Goal: Transaction & Acquisition: Purchase product/service

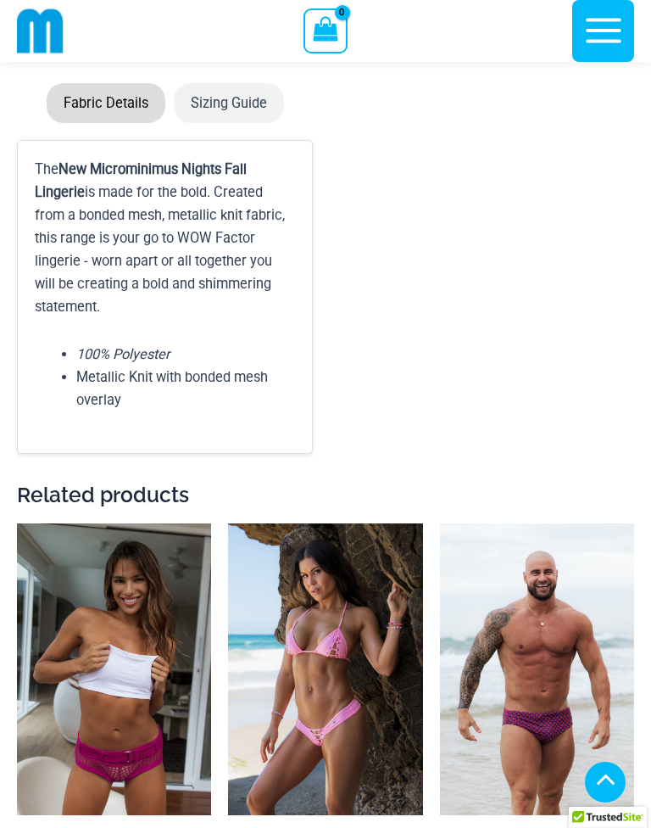
scroll to position [6323, 0]
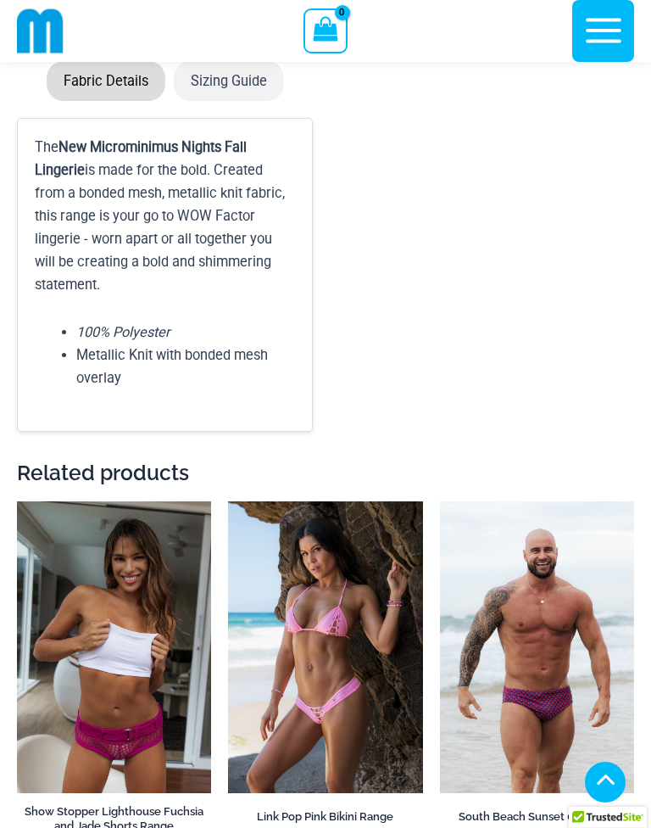
click at [440, 501] on img at bounding box center [440, 501] width 0 height 0
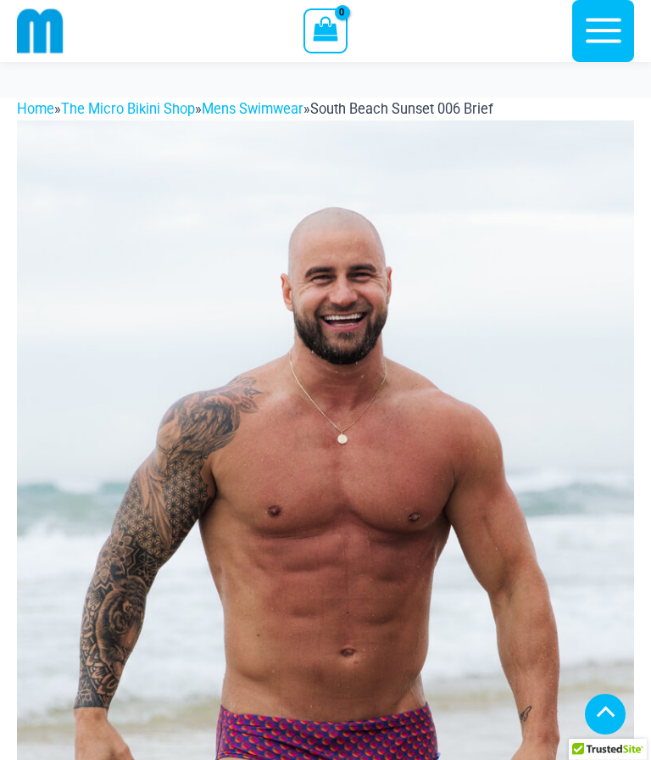
scroll to position [124, 0]
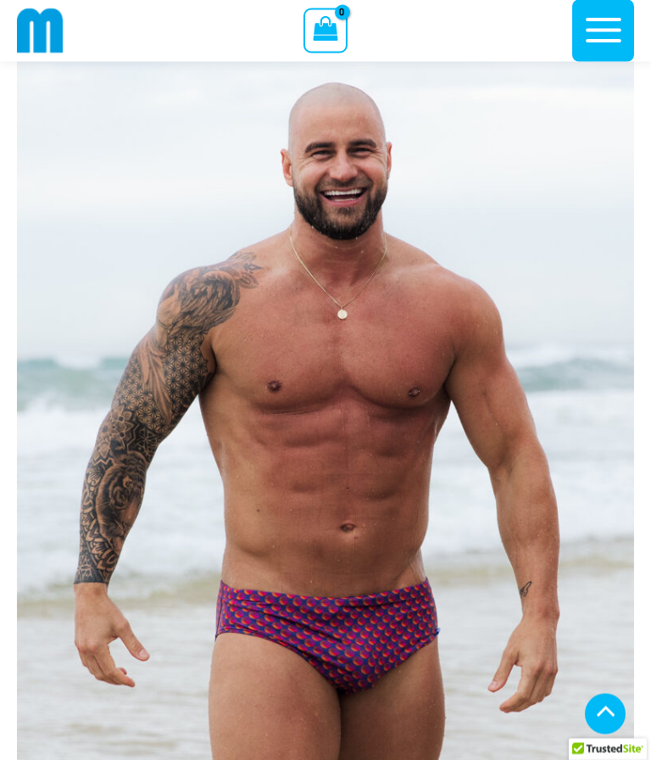
click at [603, 38] on icon "button" at bounding box center [603, 30] width 42 height 42
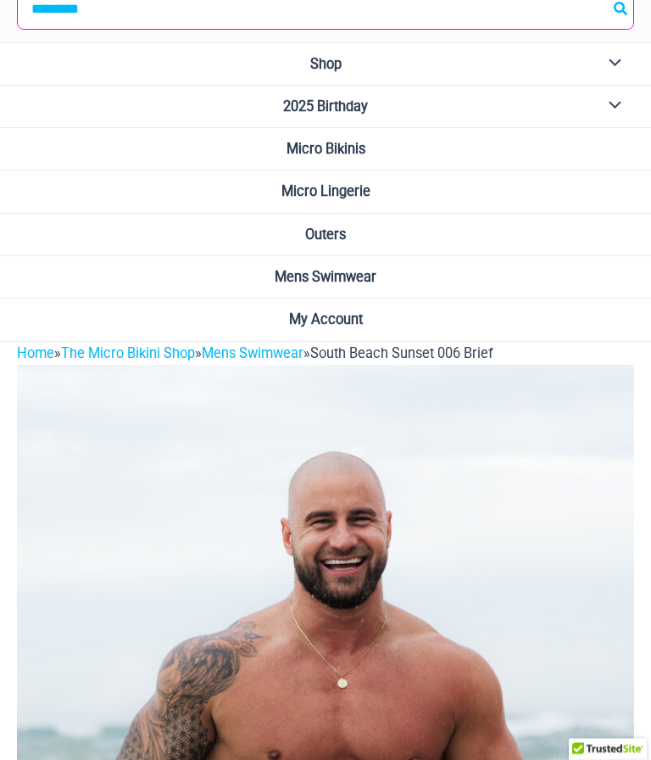
scroll to position [115, 0]
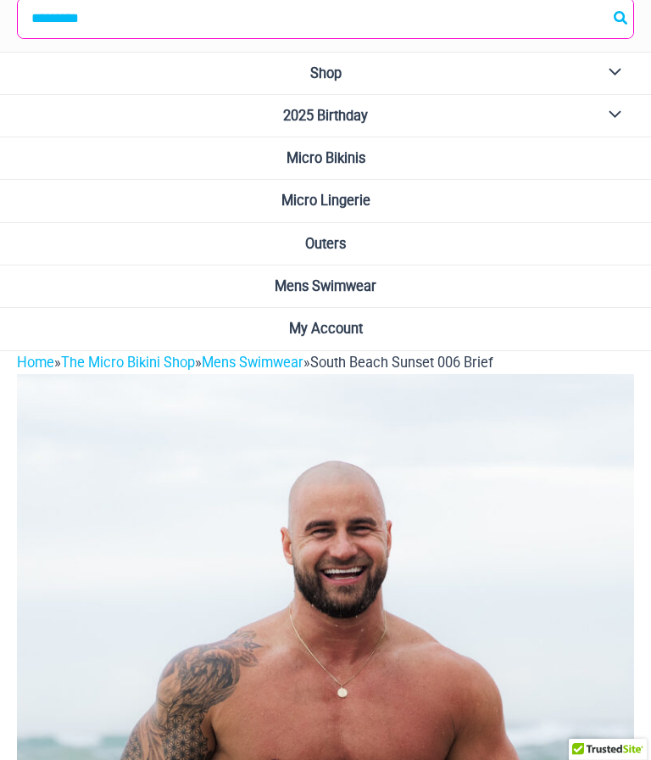
click at [317, 288] on span "Mens Swimwear" at bounding box center [326, 286] width 102 height 16
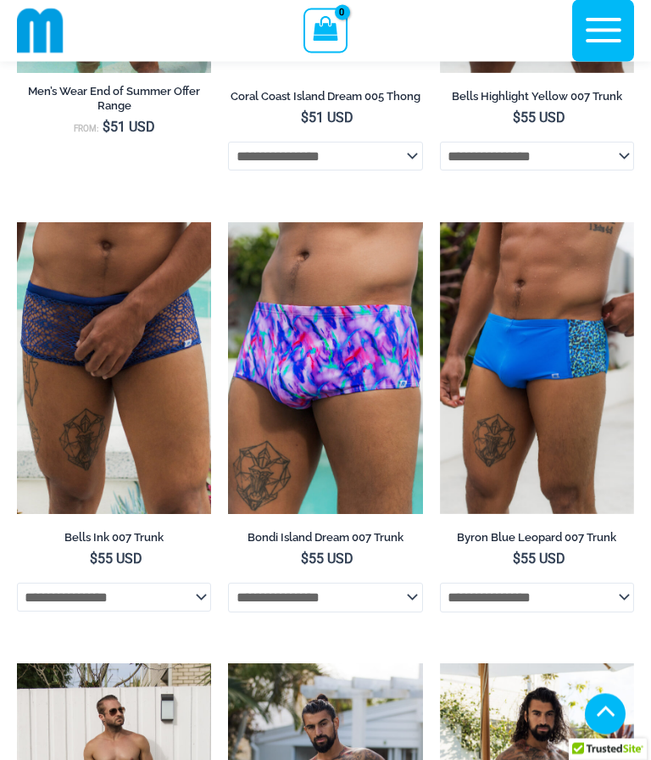
scroll to position [2812, 0]
click at [17, 222] on img at bounding box center [17, 222] width 0 height 0
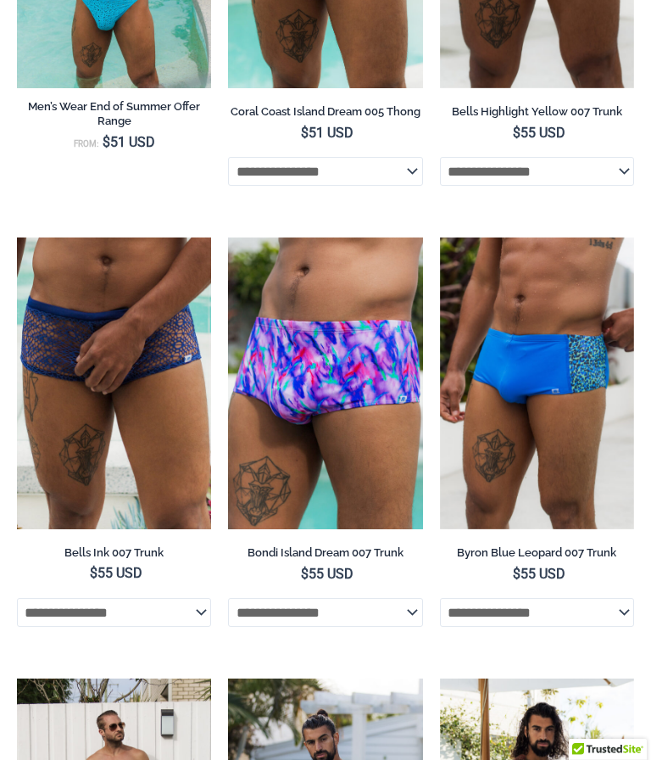
scroll to position [0, 0]
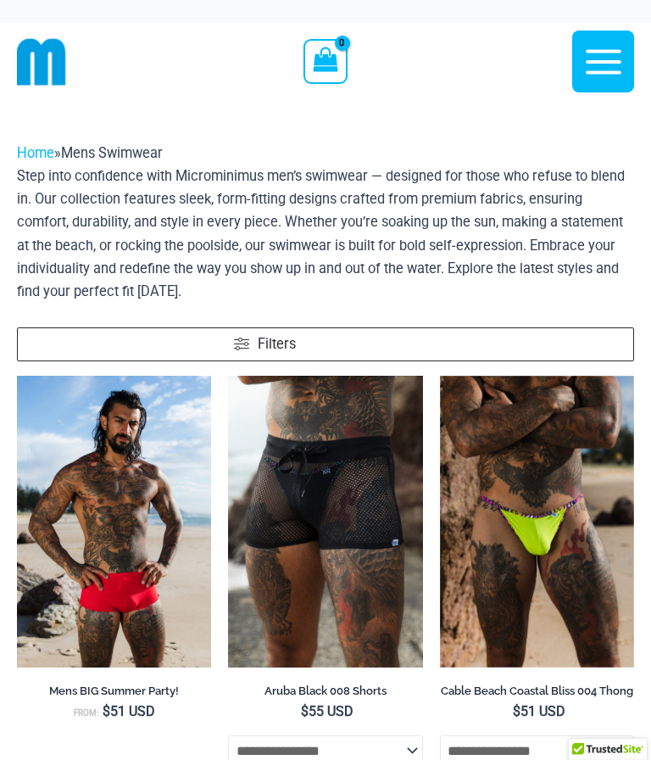
click at [228, 376] on img at bounding box center [228, 376] width 0 height 0
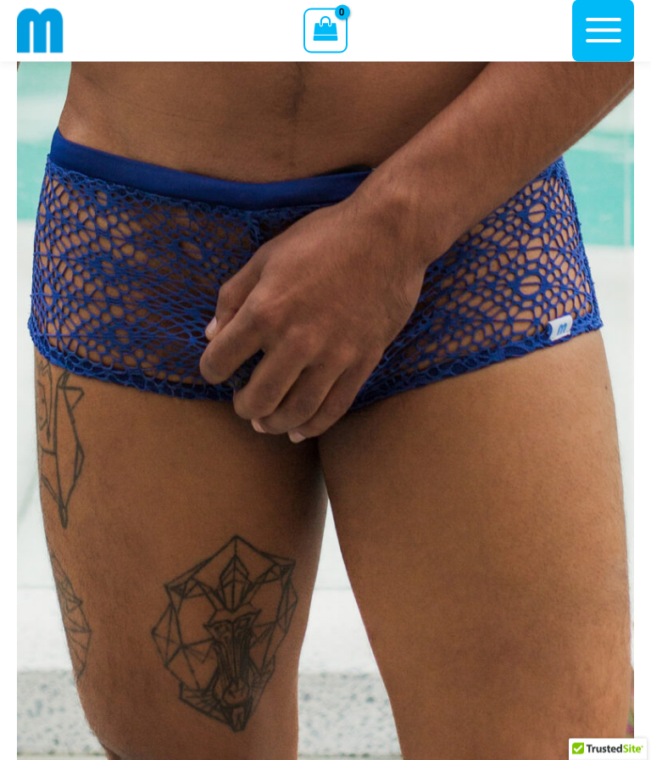
scroll to position [133, 0]
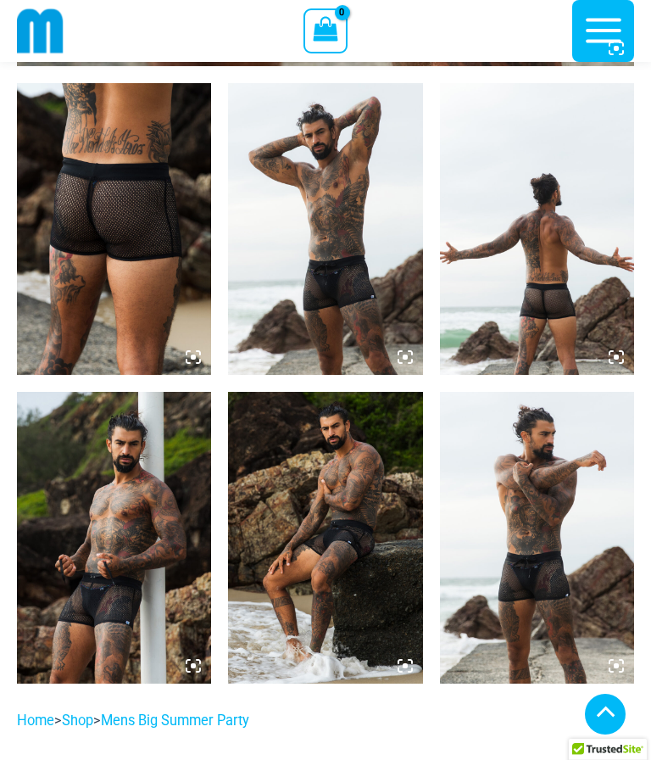
scroll to position [964, 0]
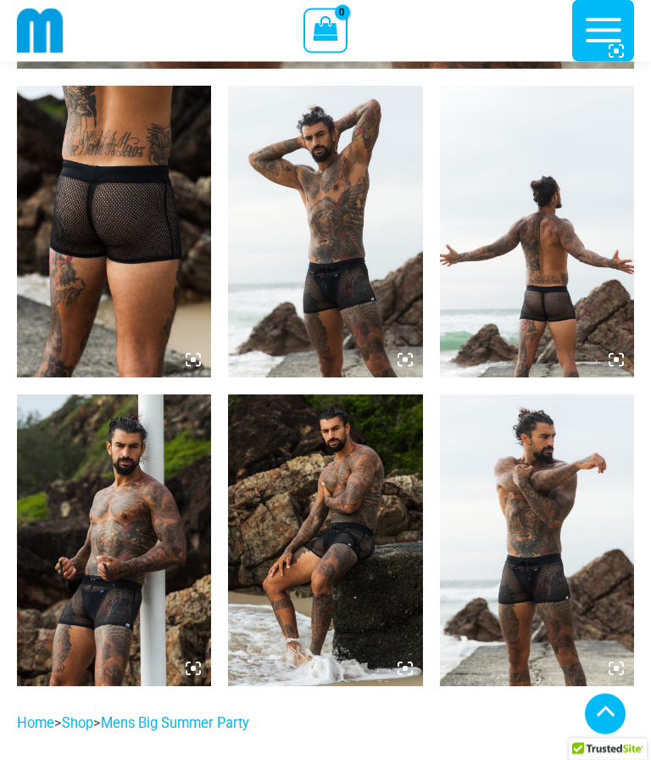
click at [123, 270] on img at bounding box center [114, 232] width 194 height 292
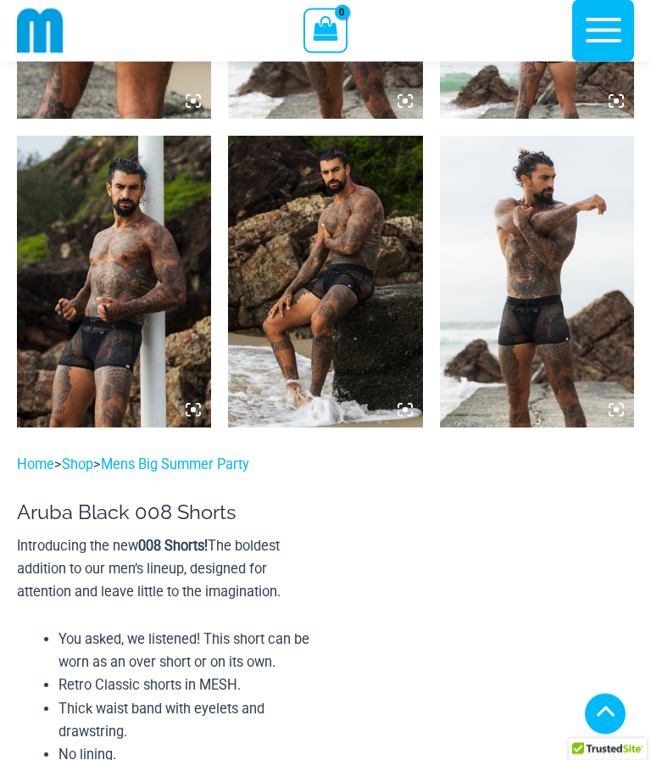
scroll to position [1213, 0]
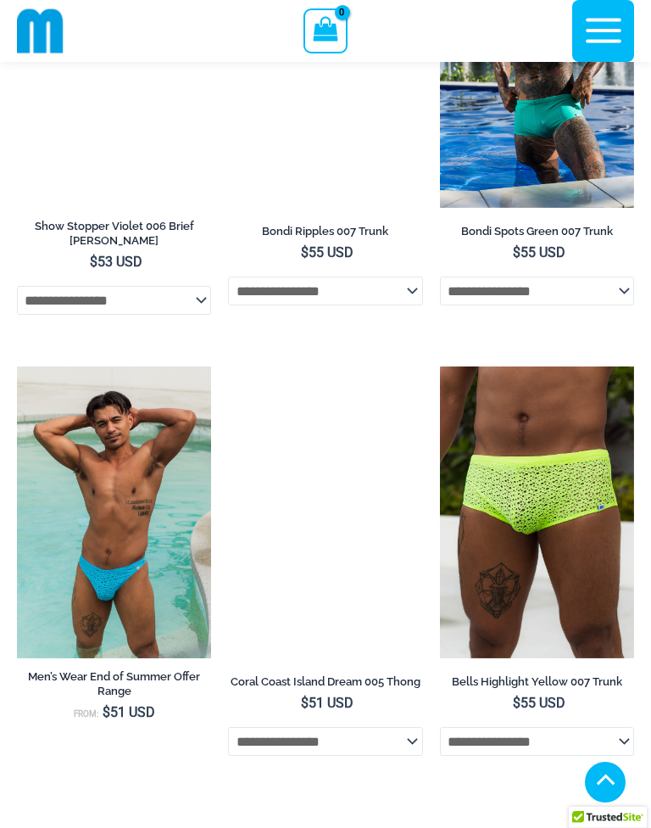
scroll to position [2227, 0]
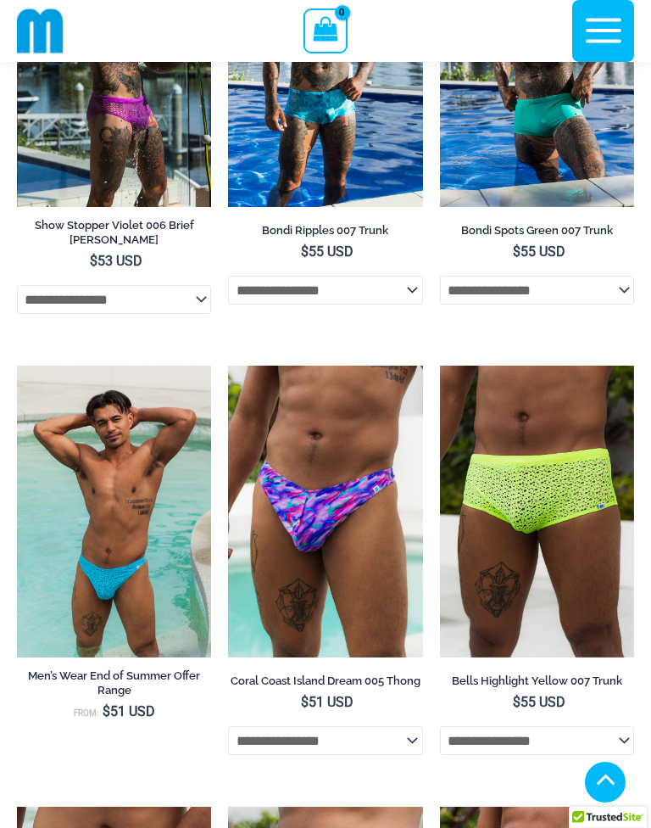
click at [17, 365] on img at bounding box center [17, 365] width 0 height 0
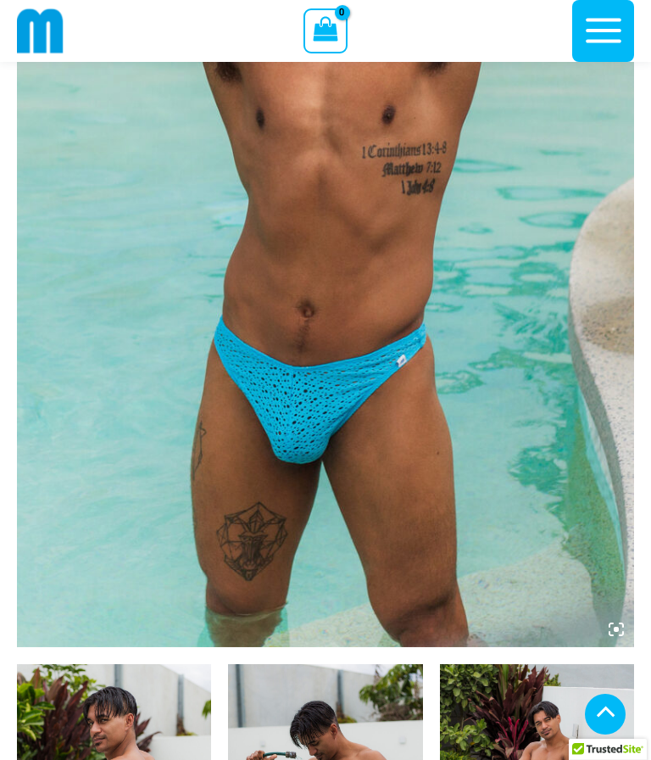
scroll to position [534, 0]
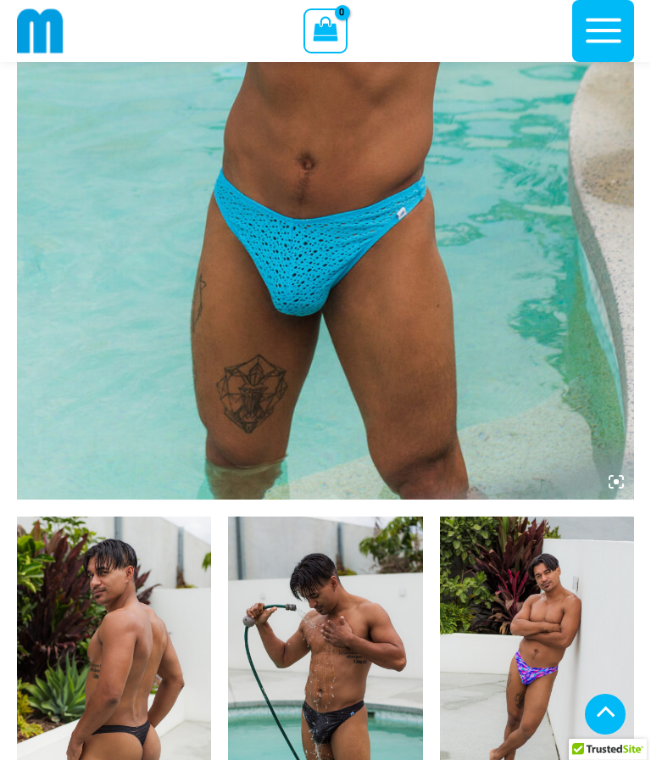
click at [264, 312] on img at bounding box center [325, 37] width 617 height 926
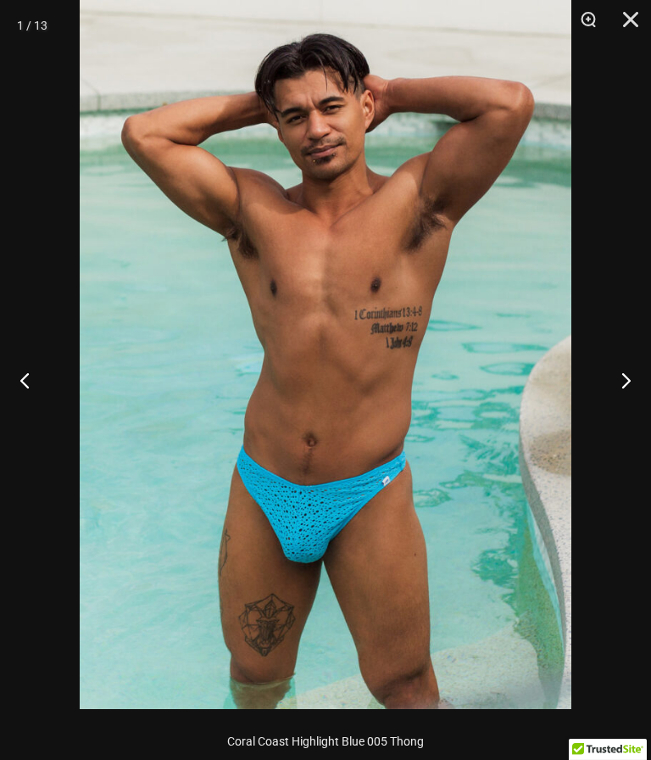
click at [630, 383] on button "Next" at bounding box center [620, 379] width 64 height 85
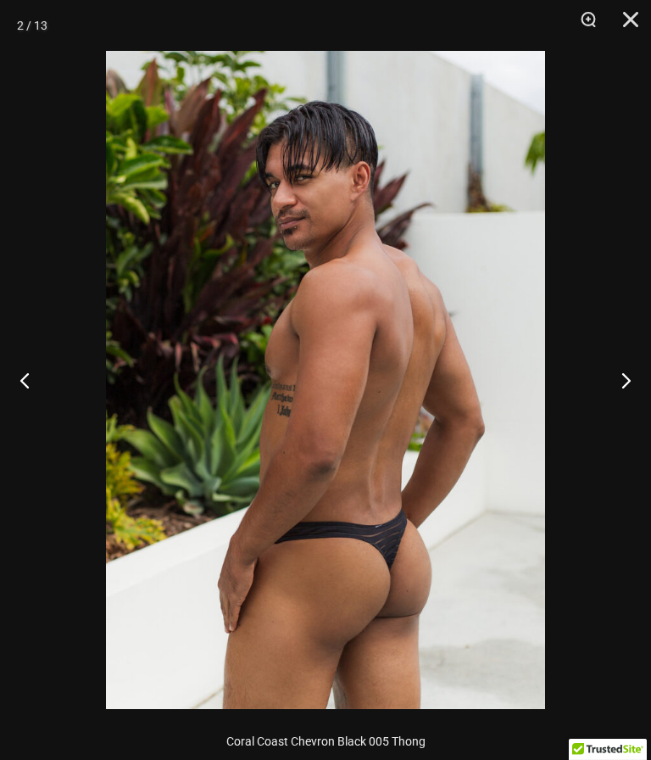
click at [624, 376] on button "Next" at bounding box center [620, 379] width 64 height 85
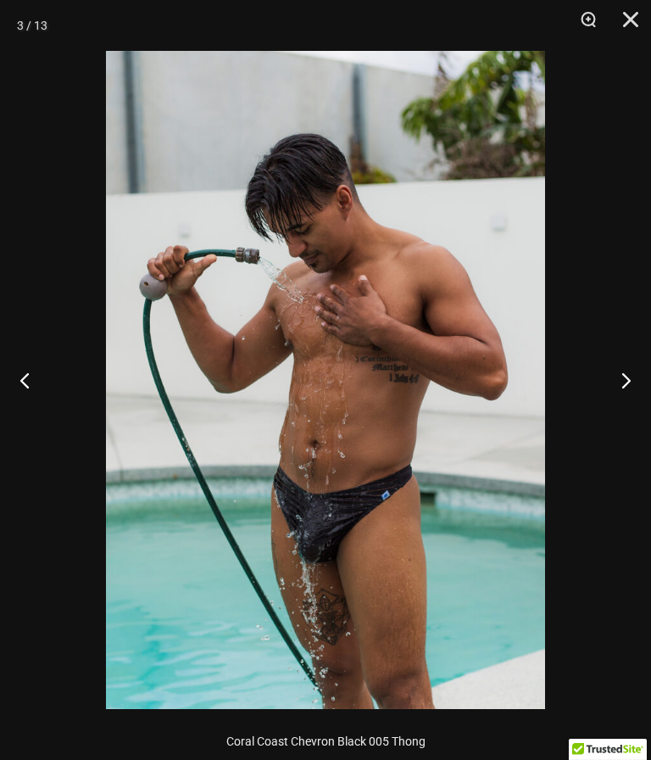
click at [635, 366] on button "Next" at bounding box center [620, 379] width 64 height 85
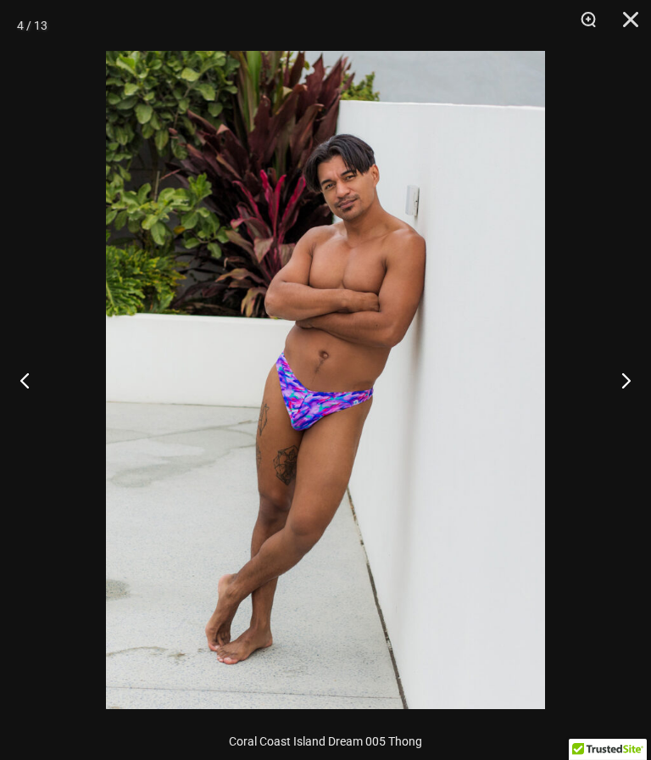
click at [631, 381] on button "Next" at bounding box center [620, 379] width 64 height 85
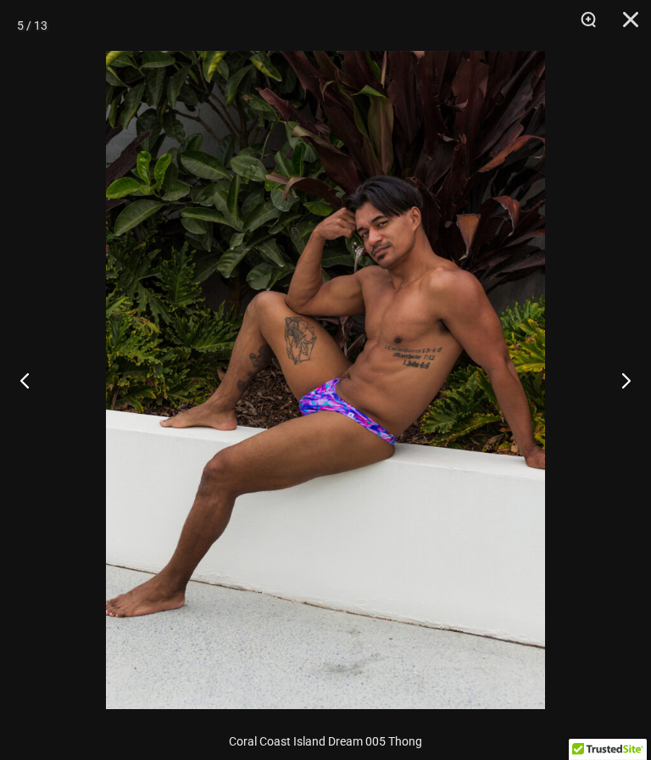
click at [627, 381] on button "Next" at bounding box center [620, 379] width 64 height 85
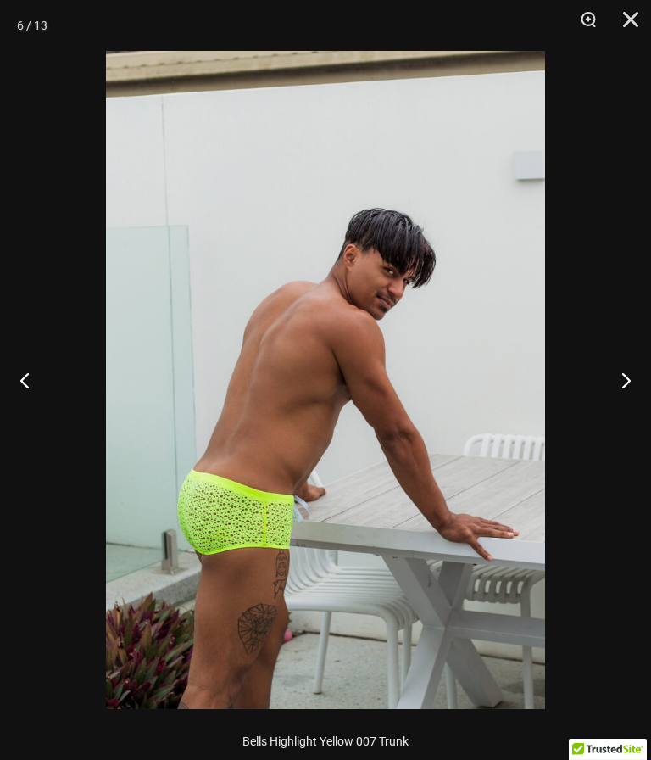
click at [622, 391] on button "Next" at bounding box center [620, 379] width 64 height 85
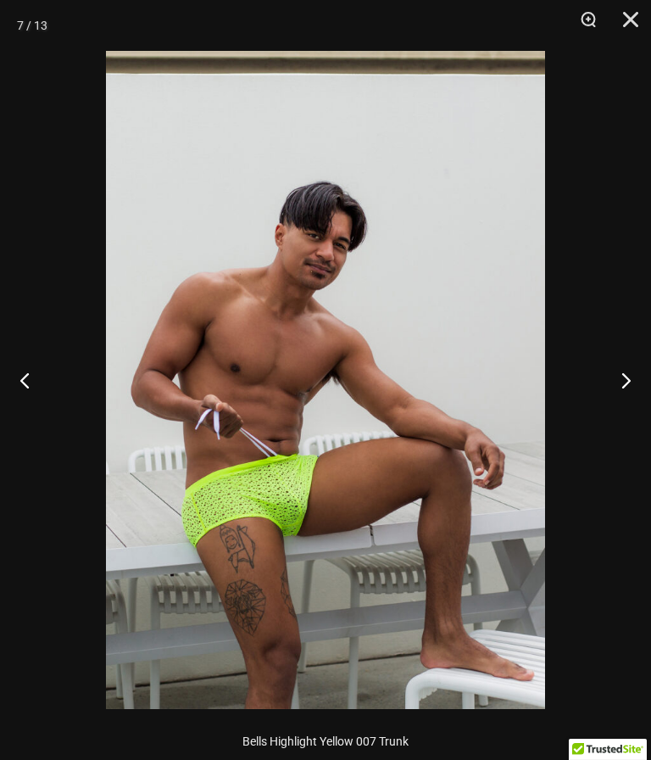
click at [623, 391] on button "Next" at bounding box center [620, 379] width 64 height 85
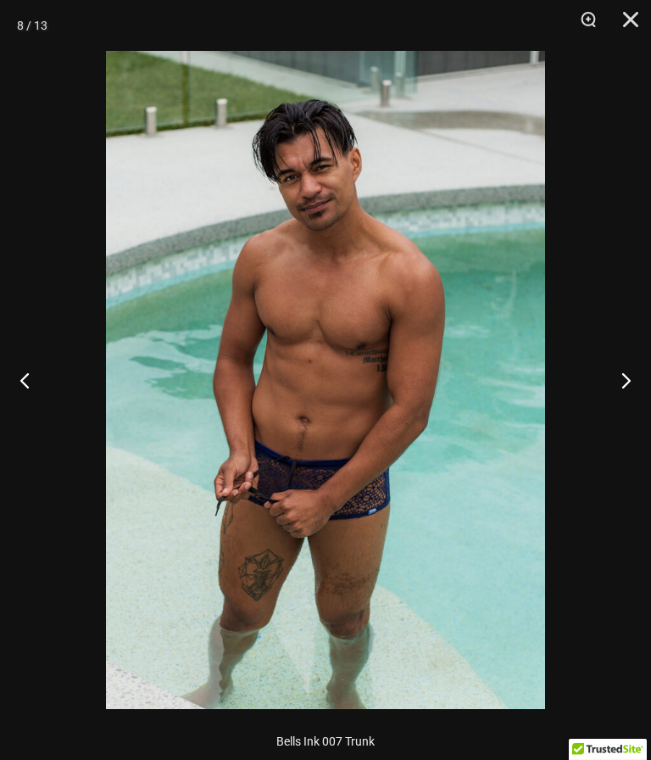
click at [623, 393] on button "Next" at bounding box center [620, 379] width 64 height 85
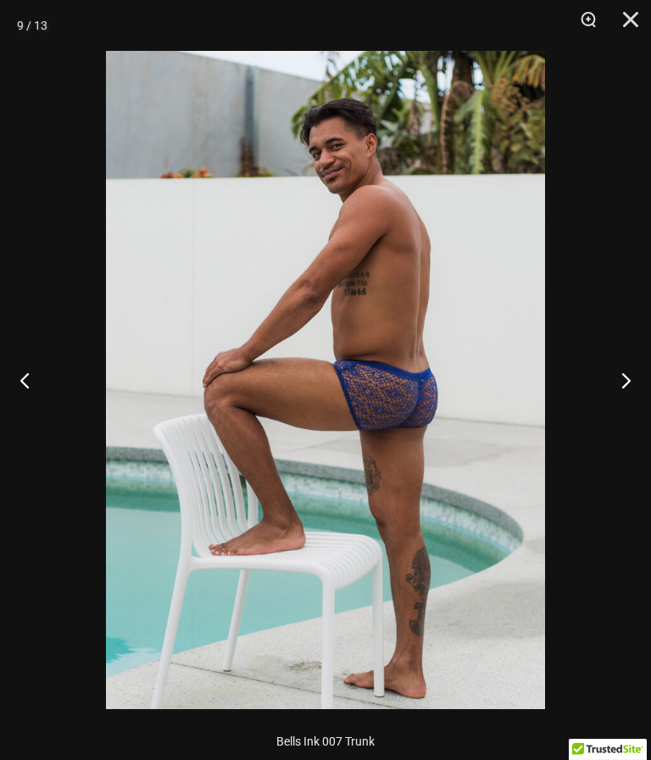
click at [627, 387] on button "Next" at bounding box center [620, 379] width 64 height 85
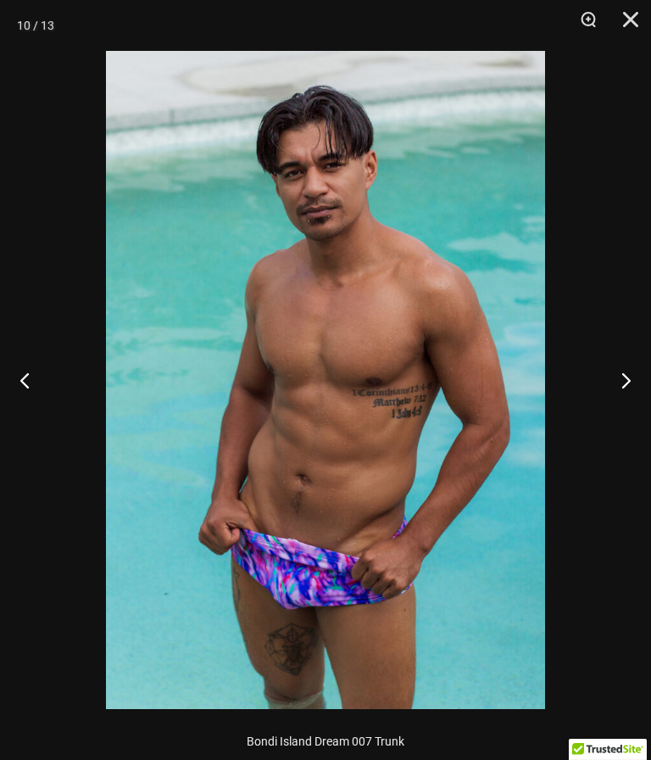
click at [625, 390] on button "Next" at bounding box center [620, 379] width 64 height 85
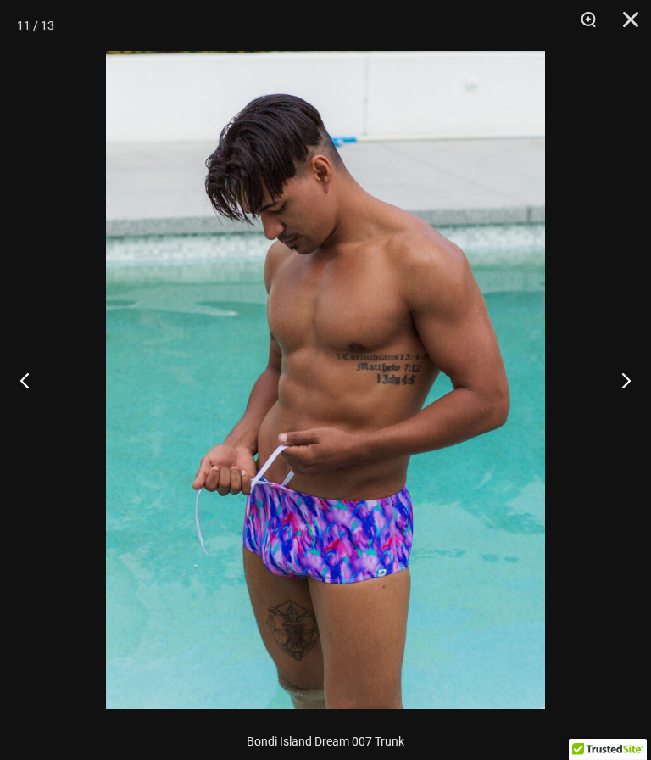
click at [627, 393] on button "Next" at bounding box center [620, 379] width 64 height 85
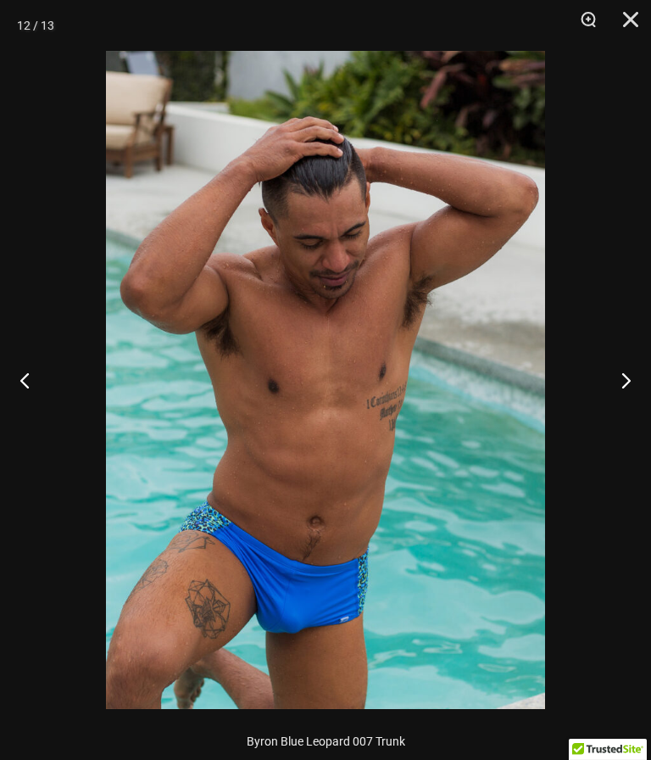
click at [626, 400] on button "Next" at bounding box center [620, 379] width 64 height 85
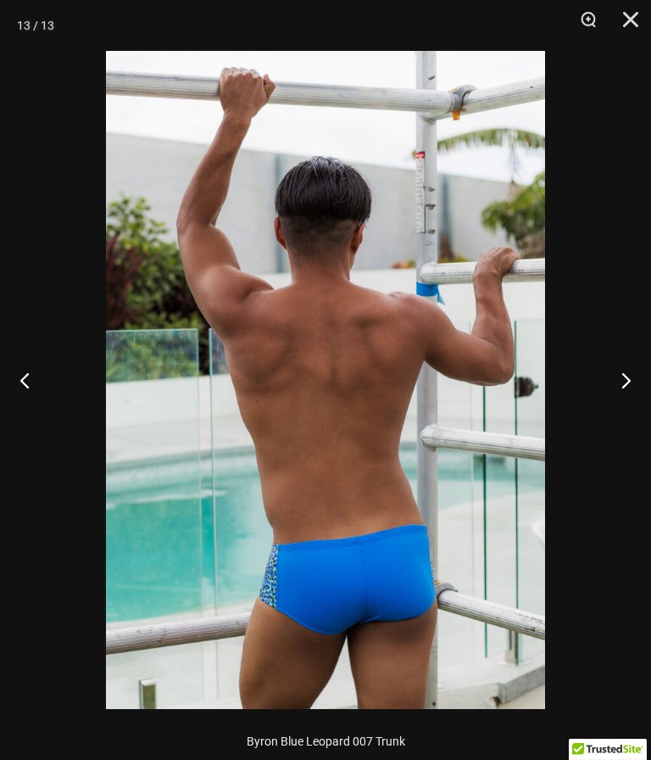
click at [630, 396] on button "Next" at bounding box center [620, 379] width 64 height 85
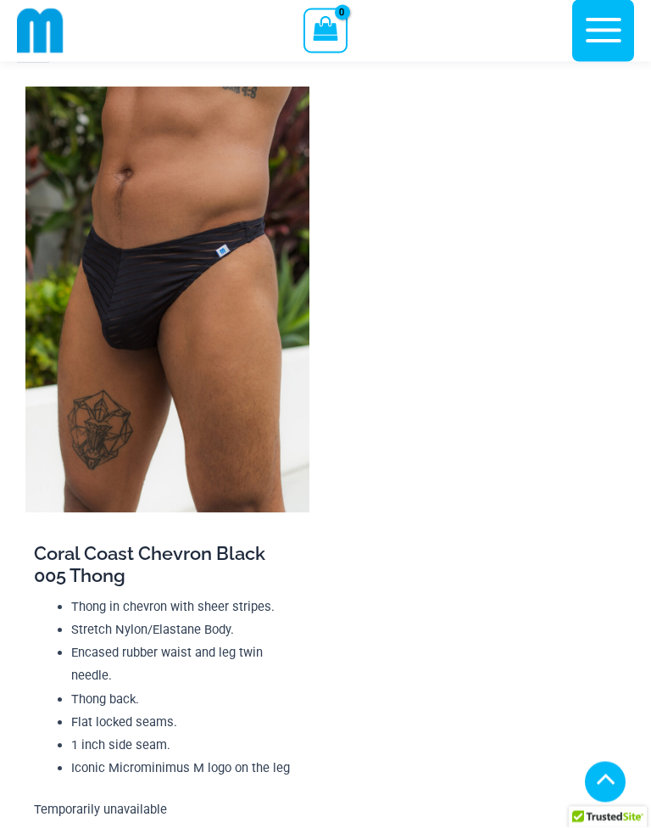
scroll to position [3632, 0]
click at [176, 289] on img at bounding box center [167, 299] width 284 height 426
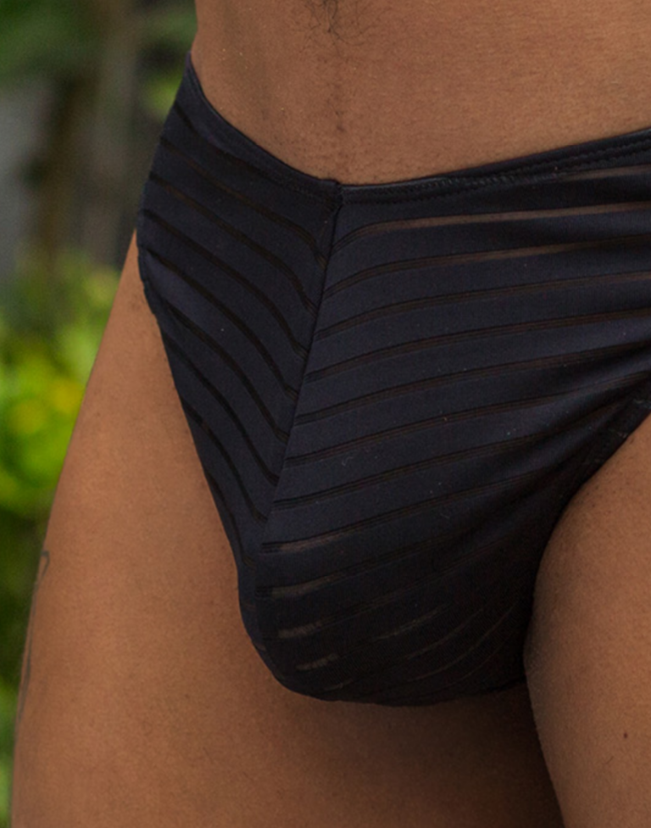
scroll to position [3618, 0]
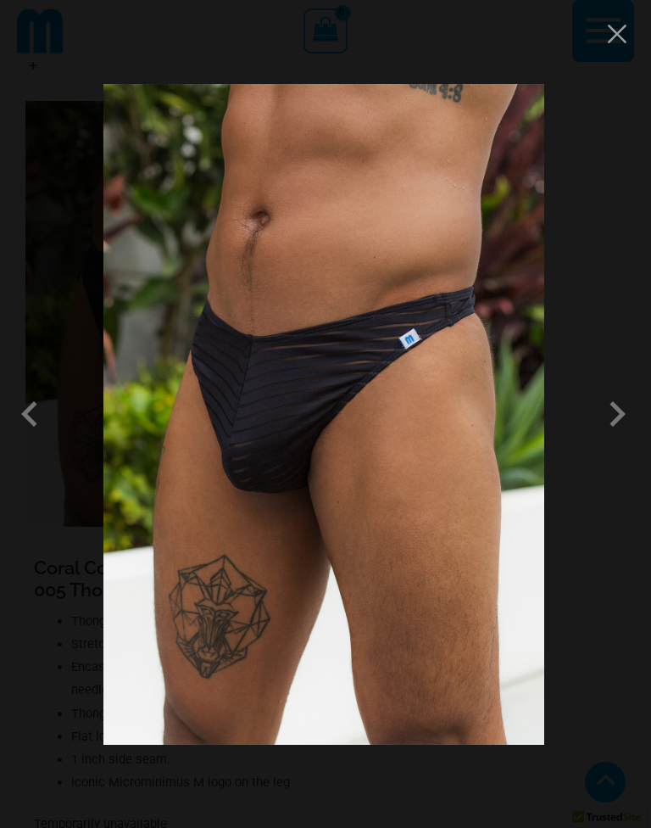
click at [615, 423] on span at bounding box center [617, 413] width 51 height 51
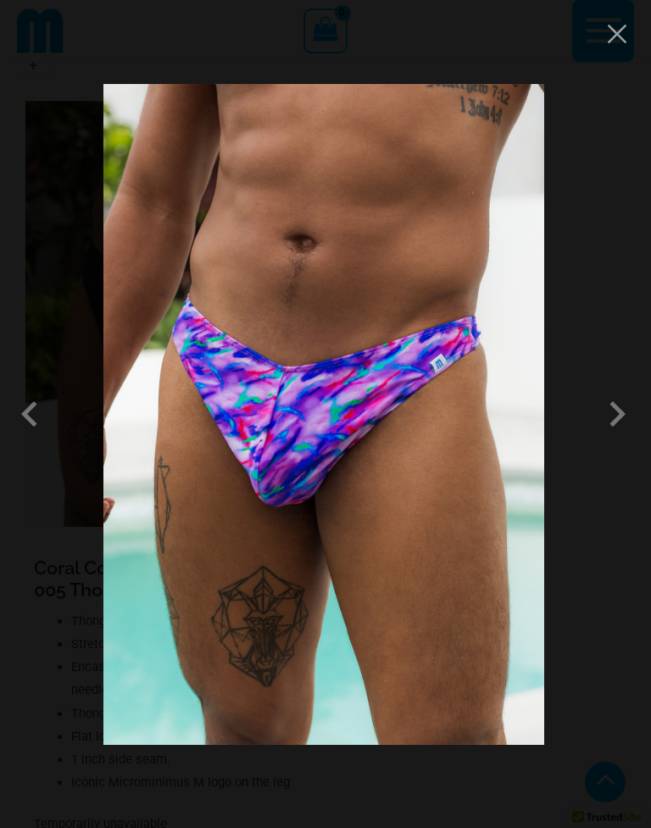
click at [613, 422] on span at bounding box center [617, 413] width 51 height 51
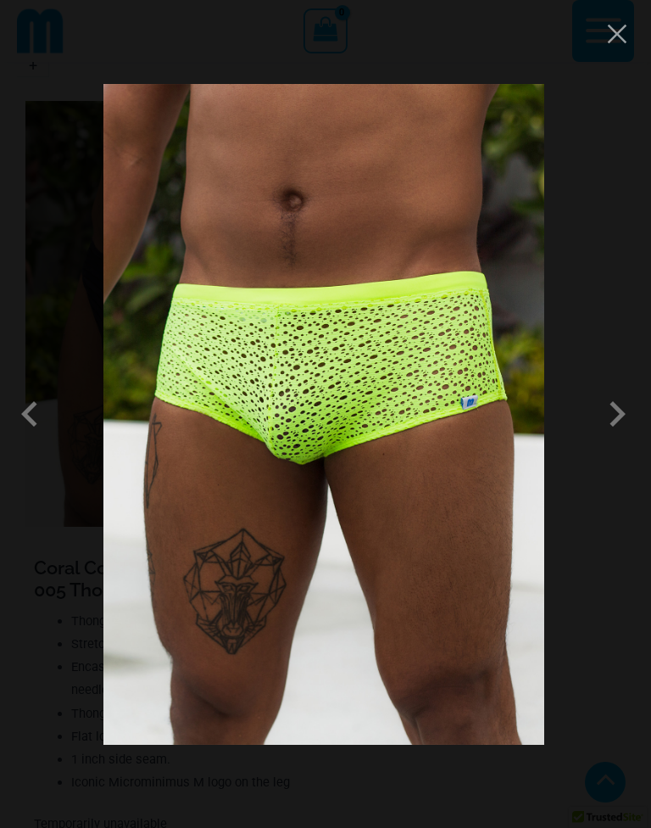
click at [625, 421] on span at bounding box center [617, 413] width 51 height 51
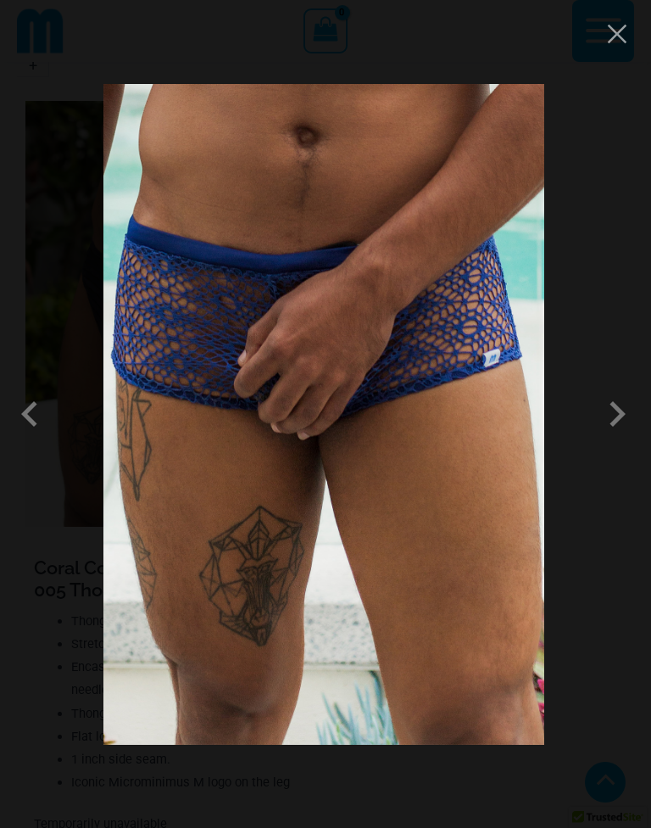
click at [628, 422] on span at bounding box center [617, 413] width 51 height 51
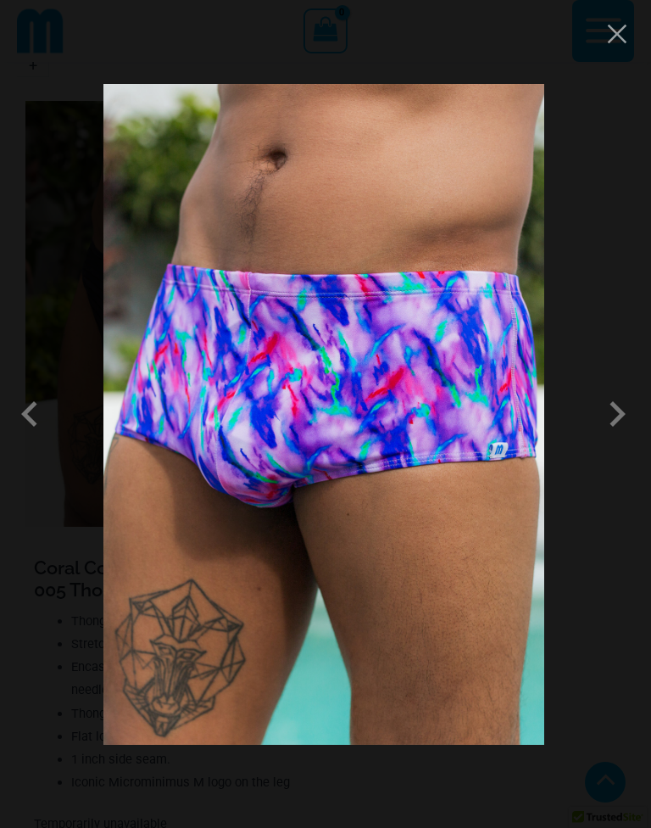
click at [613, 37] on button "Close" at bounding box center [617, 33] width 25 height 25
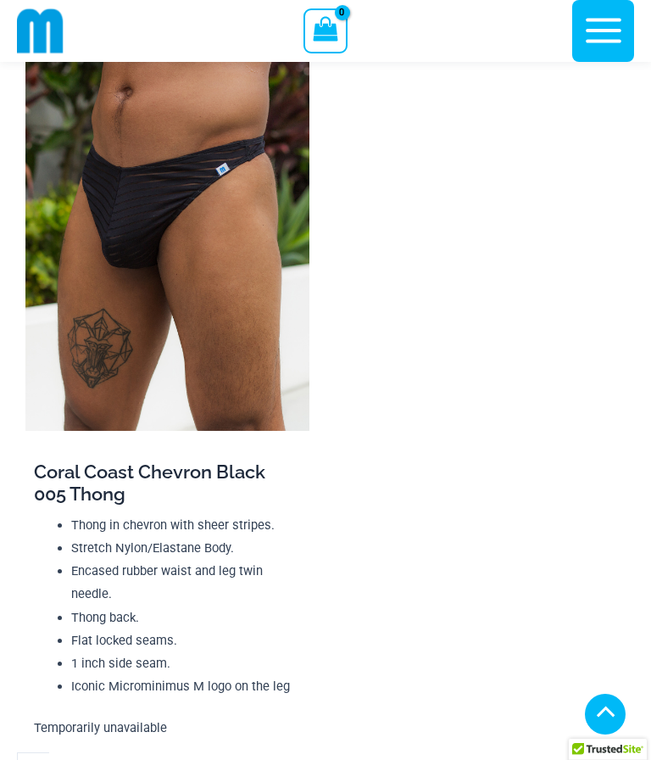
scroll to position [3703, 0]
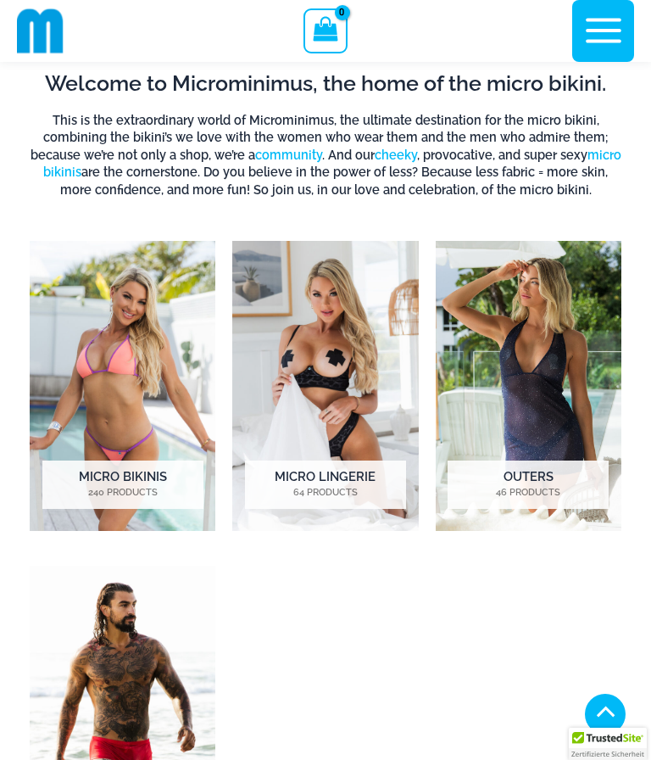
scroll to position [399, 0]
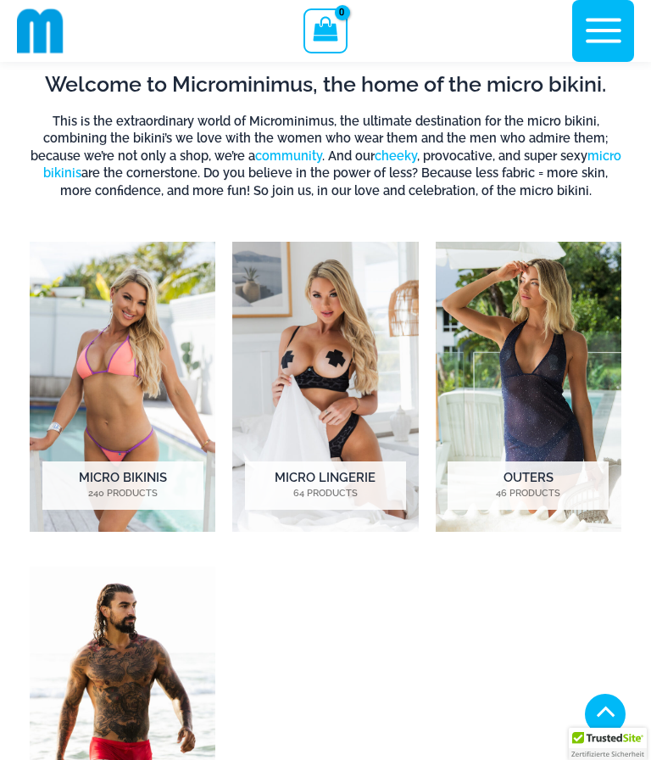
click at [122, 365] on img "Visit product category Micro Bikinis" at bounding box center [123, 387] width 186 height 290
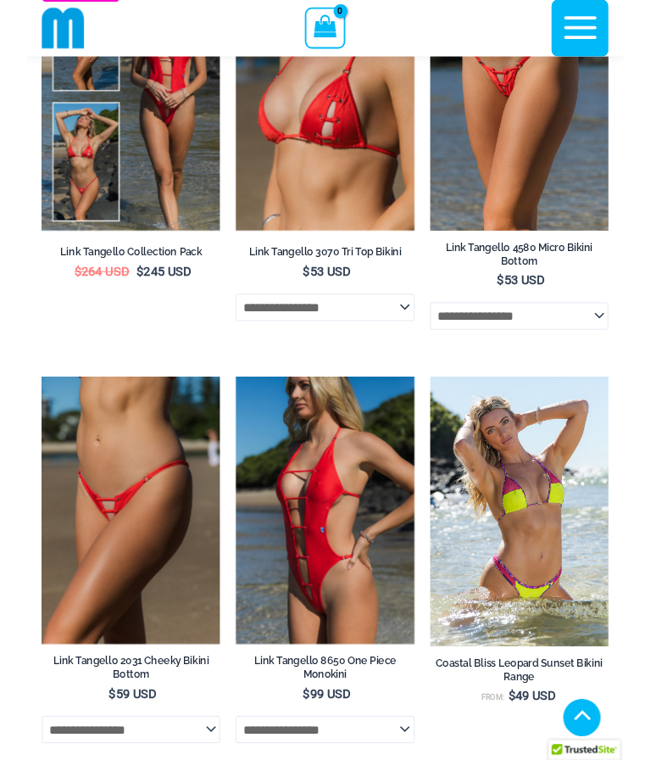
scroll to position [3348, 0]
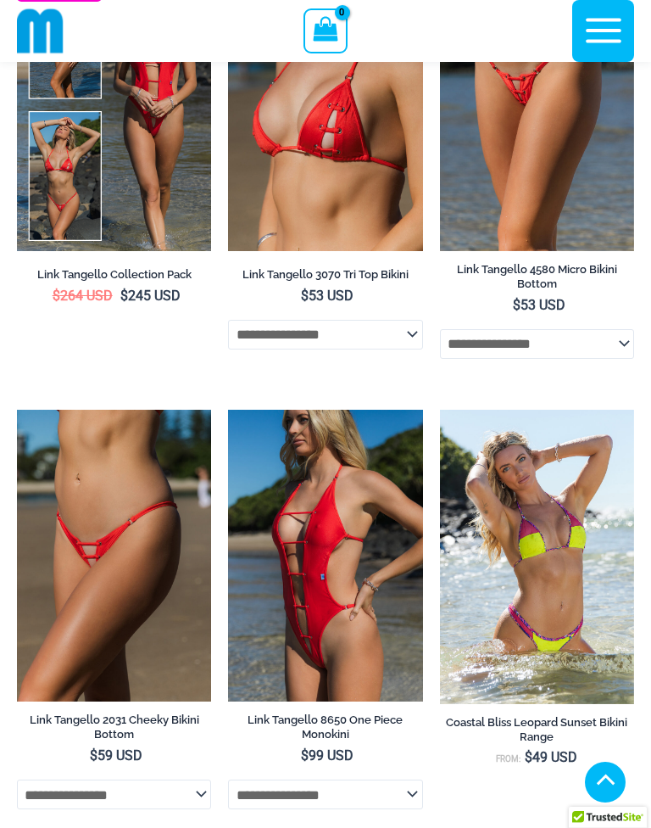
click at [228, 410] on img at bounding box center [228, 410] width 0 height 0
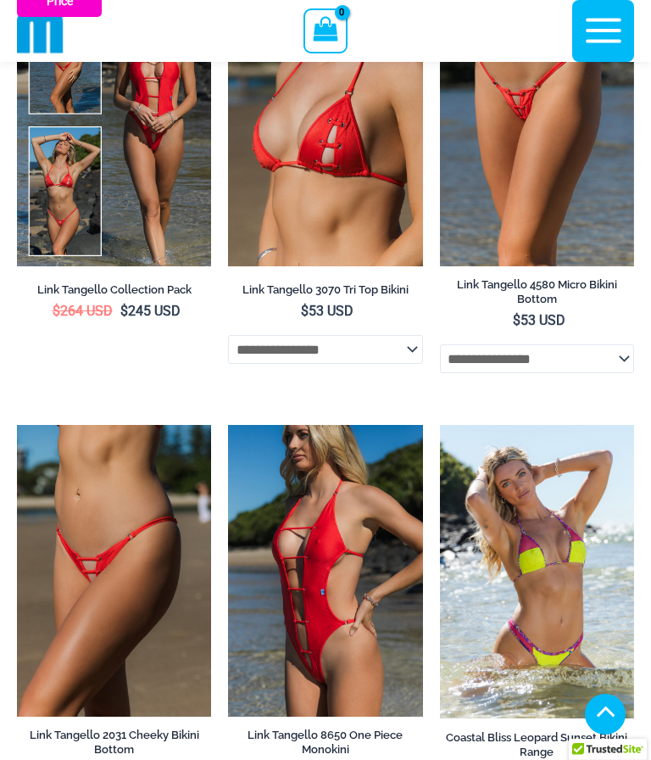
click at [17, 425] on img at bounding box center [17, 425] width 0 height 0
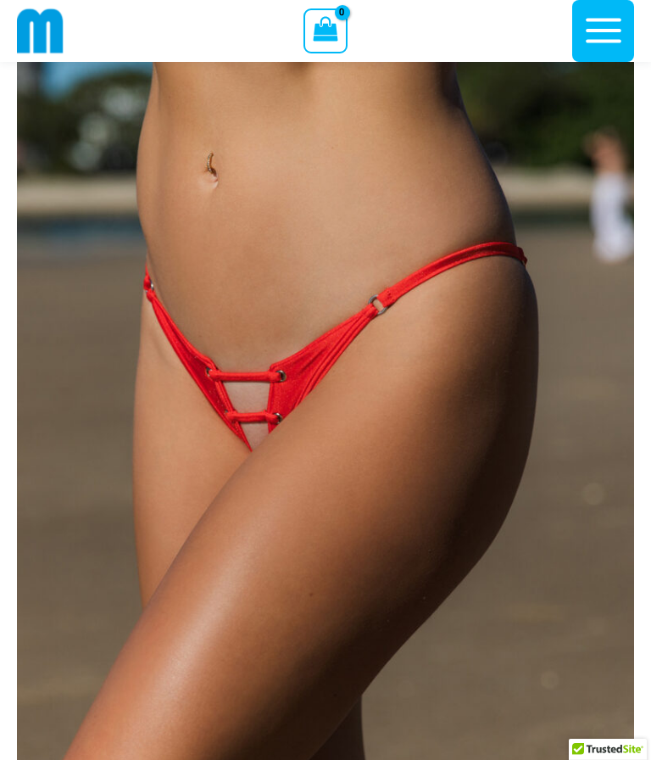
click at [556, 564] on img at bounding box center [325, 414] width 617 height 926
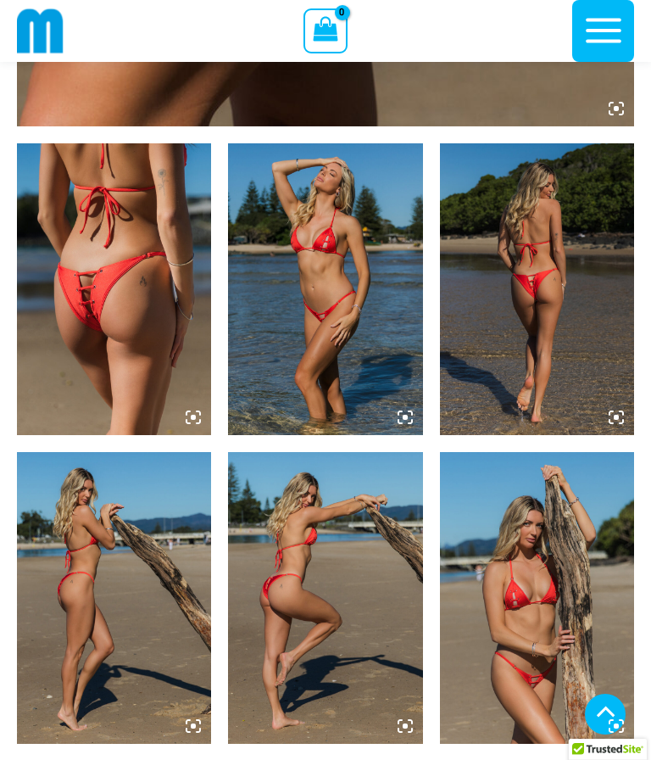
scroll to position [887, 0]
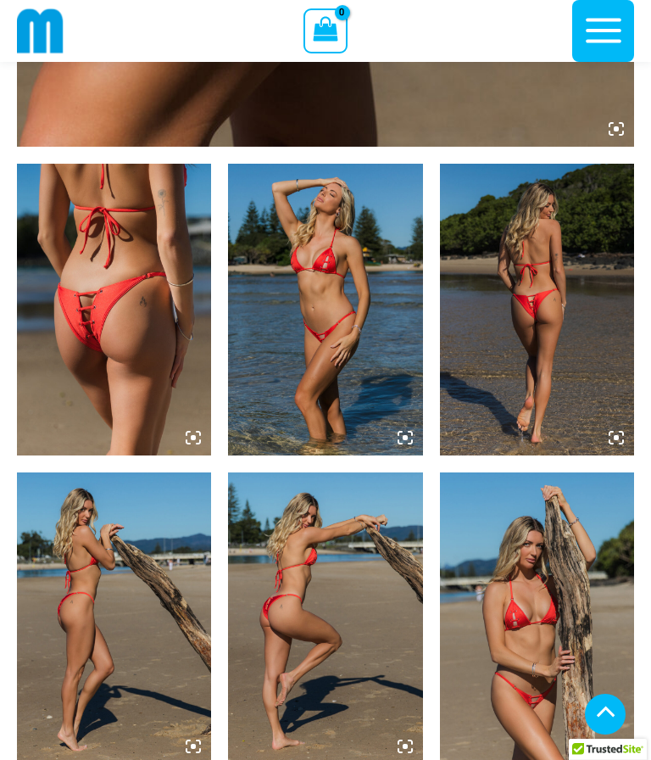
click at [120, 323] on img at bounding box center [114, 310] width 194 height 292
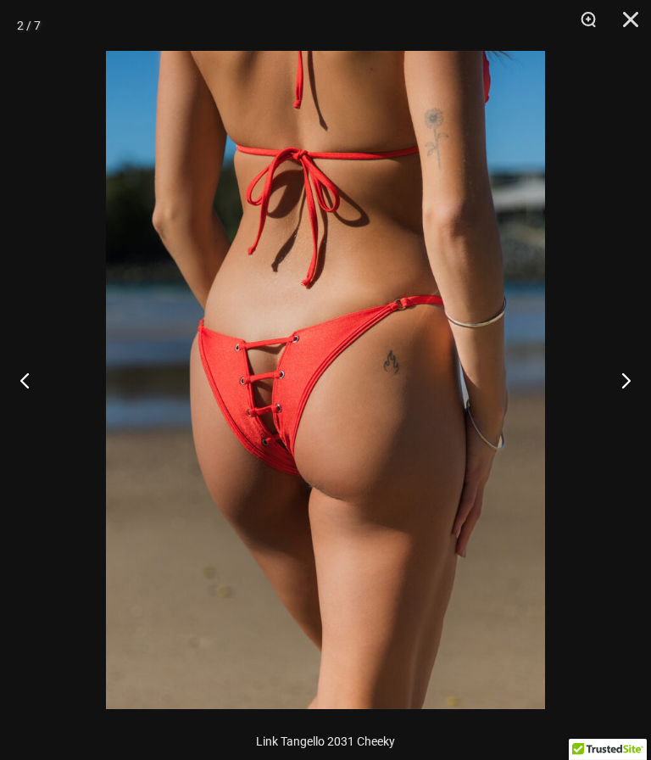
click at [33, 384] on button "Previous" at bounding box center [32, 379] width 64 height 85
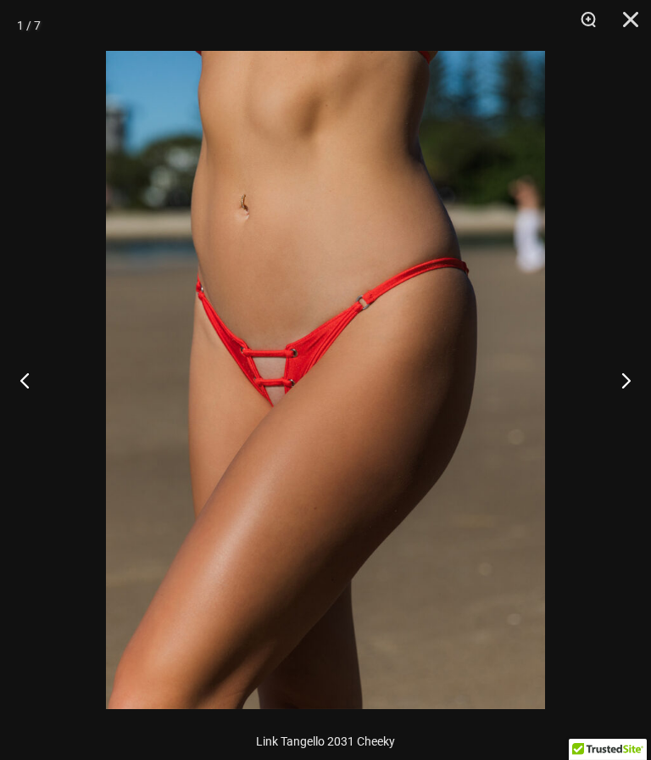
click at [625, 374] on button "Next" at bounding box center [620, 379] width 64 height 85
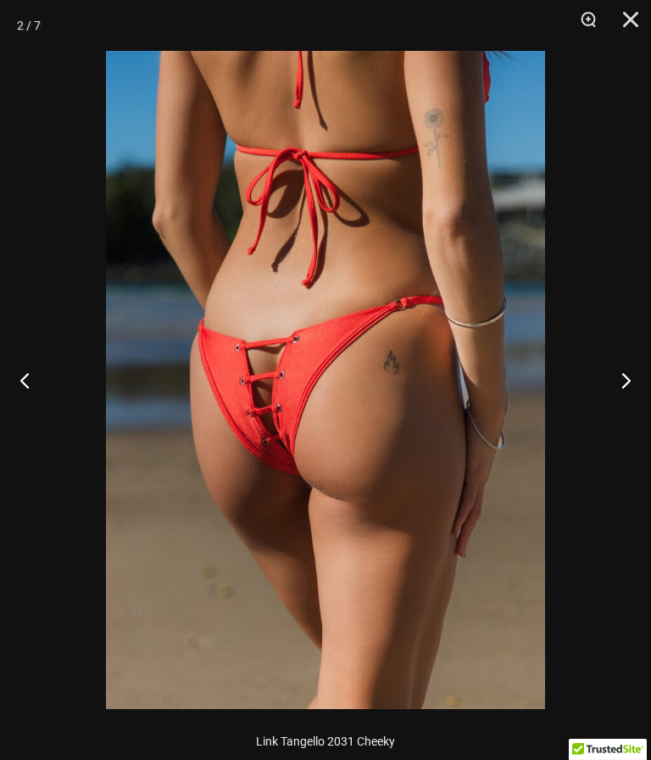
click at [624, 368] on button "Next" at bounding box center [620, 379] width 64 height 85
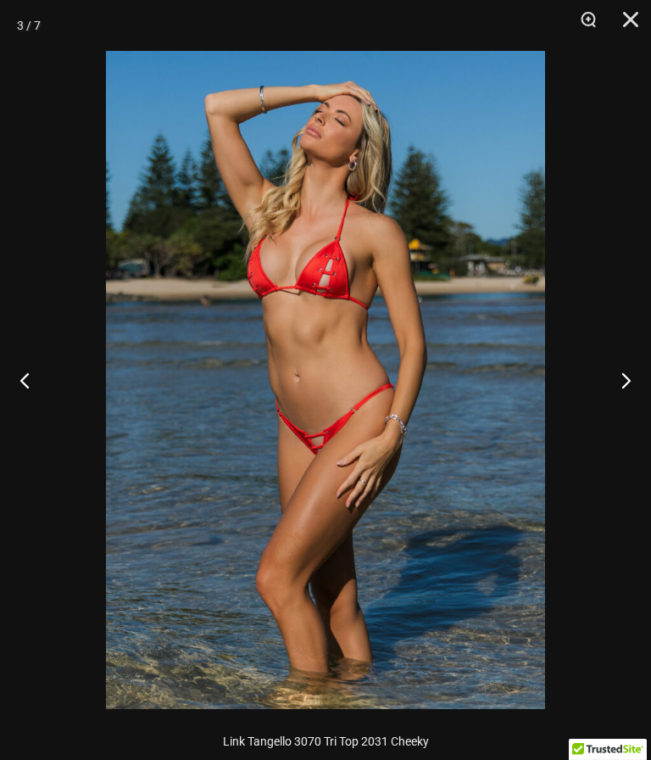
click at [626, 368] on button "Next" at bounding box center [620, 379] width 64 height 85
